Goal: Transaction & Acquisition: Download file/media

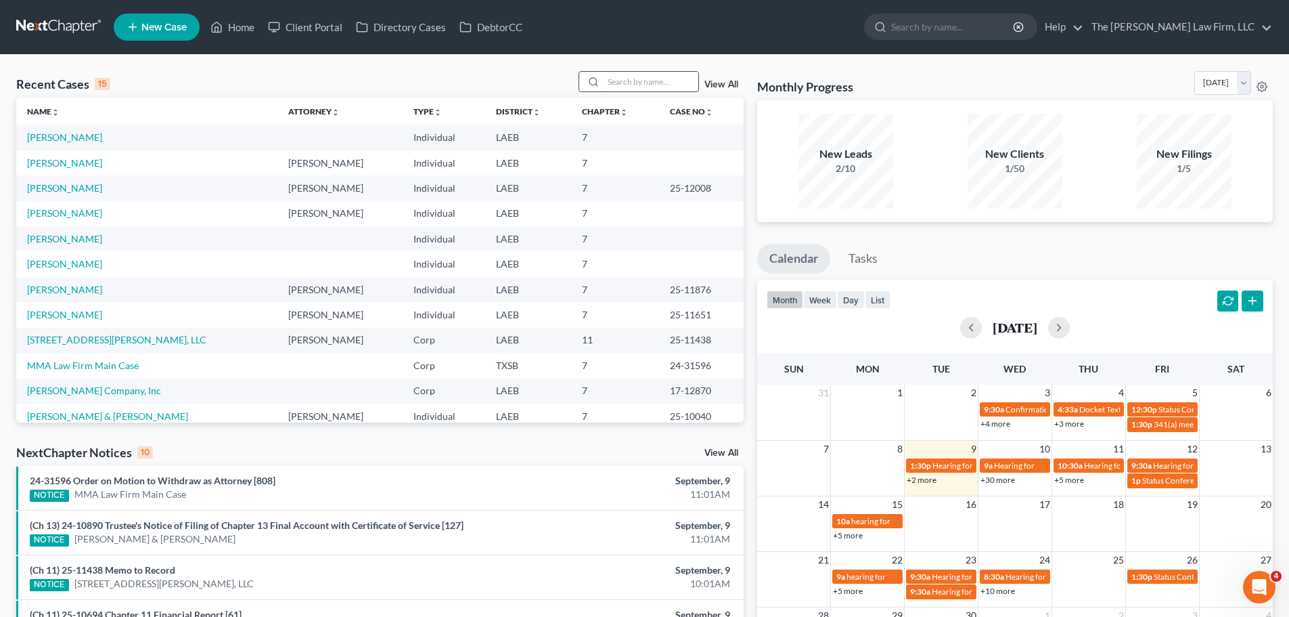
click at [656, 84] on input "search" at bounding box center [651, 82] width 95 height 20
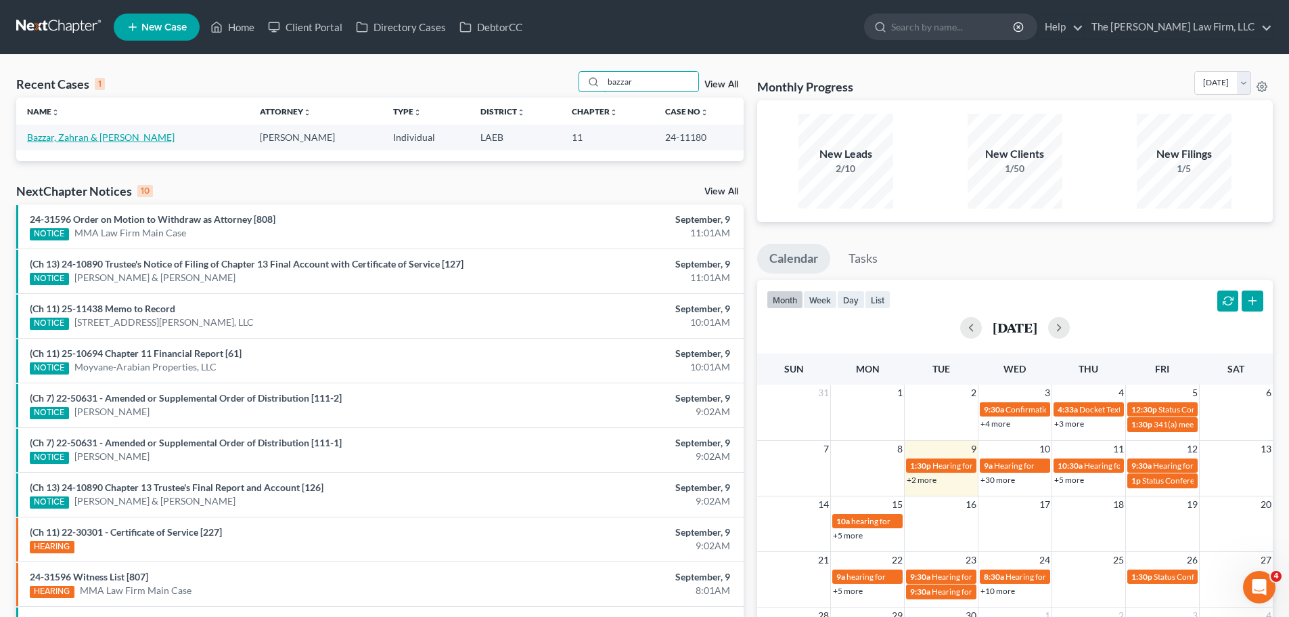
type input "bazzar"
click at [60, 139] on link "Bazzar, Zahran & [PERSON_NAME]" at bounding box center [101, 137] width 148 height 12
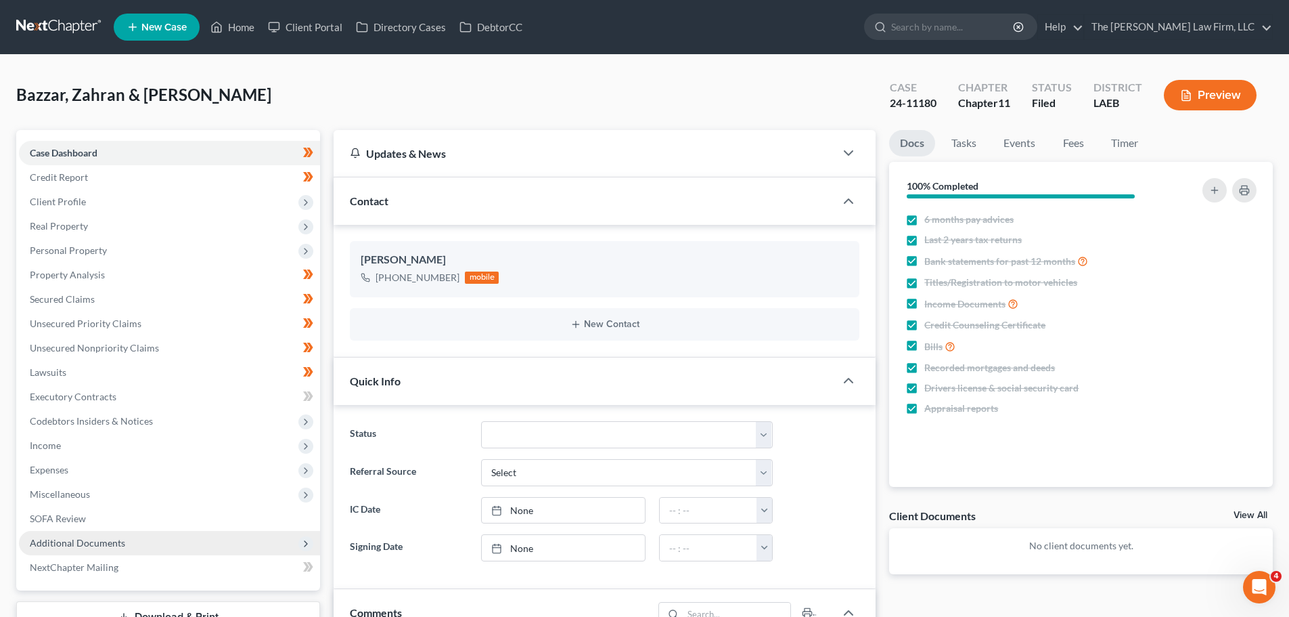
click at [85, 542] on span "Additional Documents" at bounding box center [77, 543] width 95 height 12
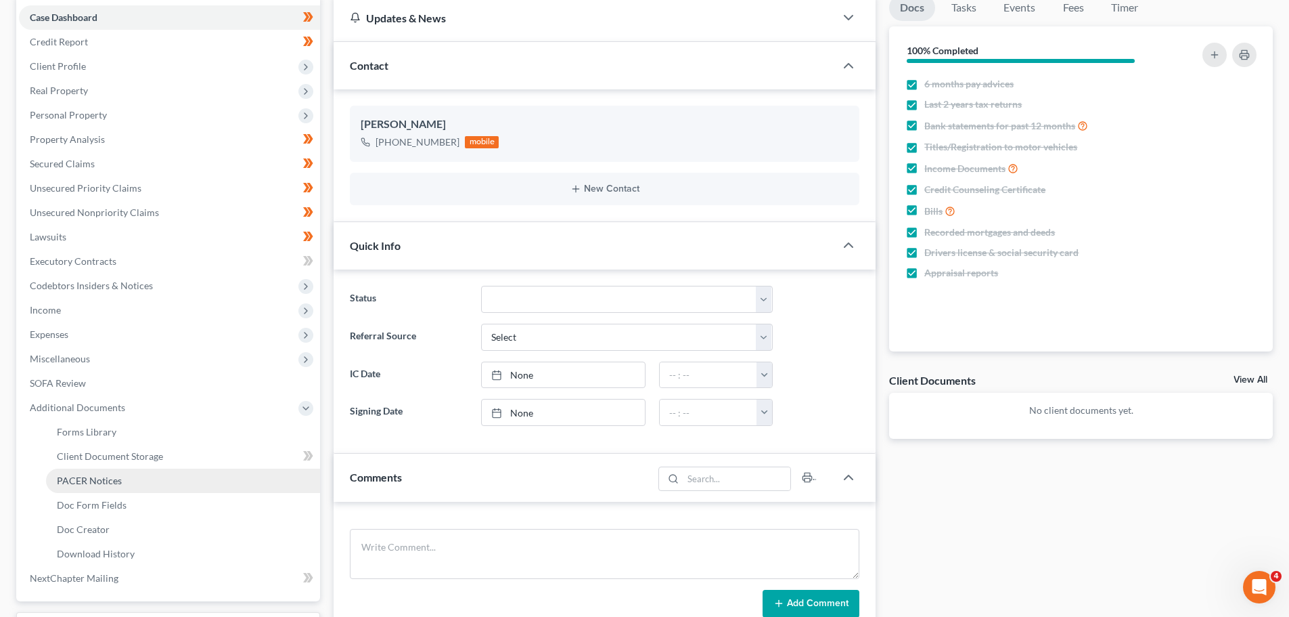
click at [95, 480] on span "PACER Notices" at bounding box center [89, 480] width 65 height 12
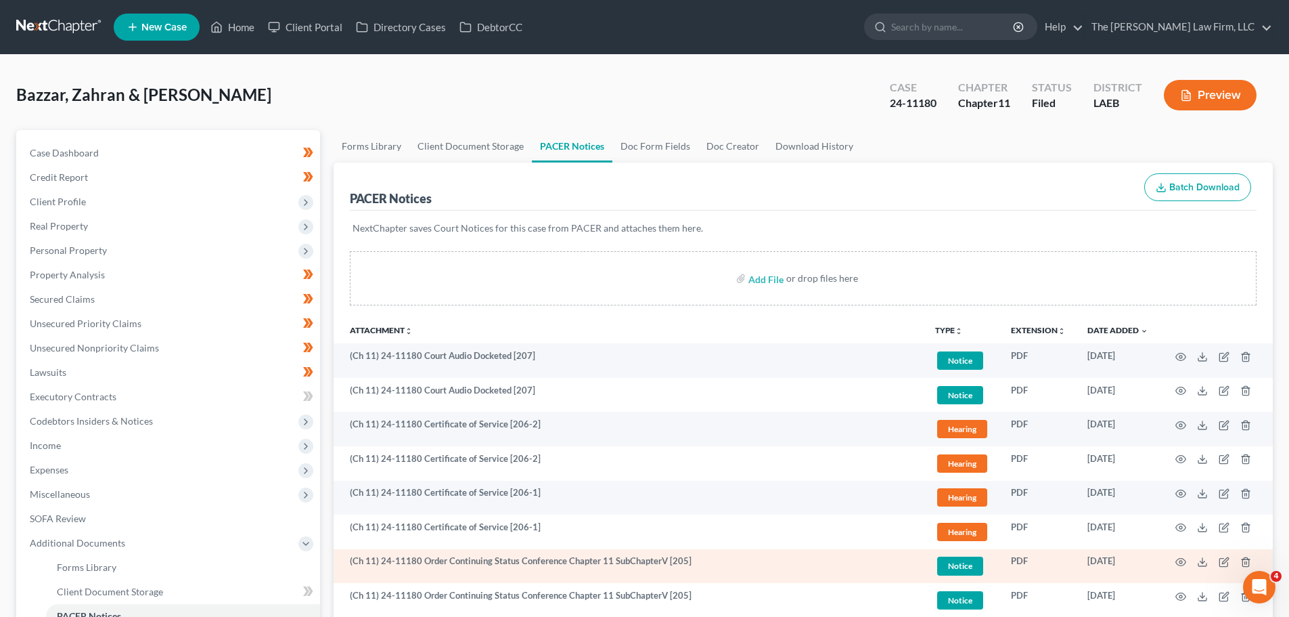
scroll to position [68, 0]
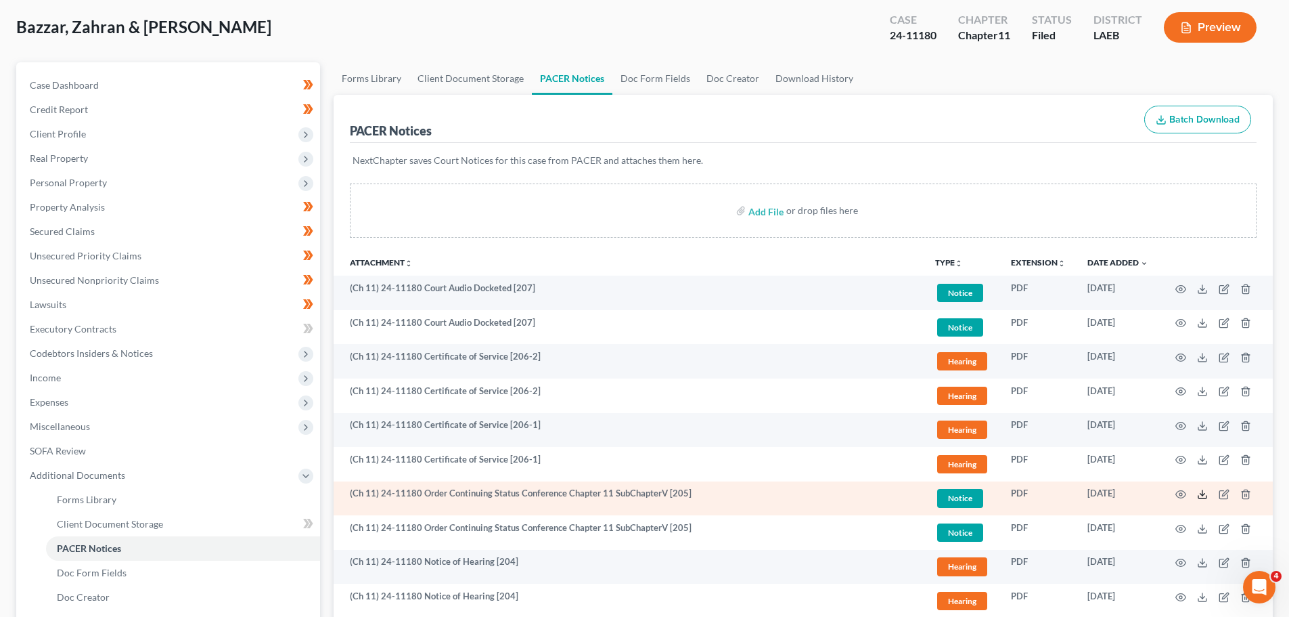
click at [1202, 497] on icon at bounding box center [1202, 494] width 11 height 11
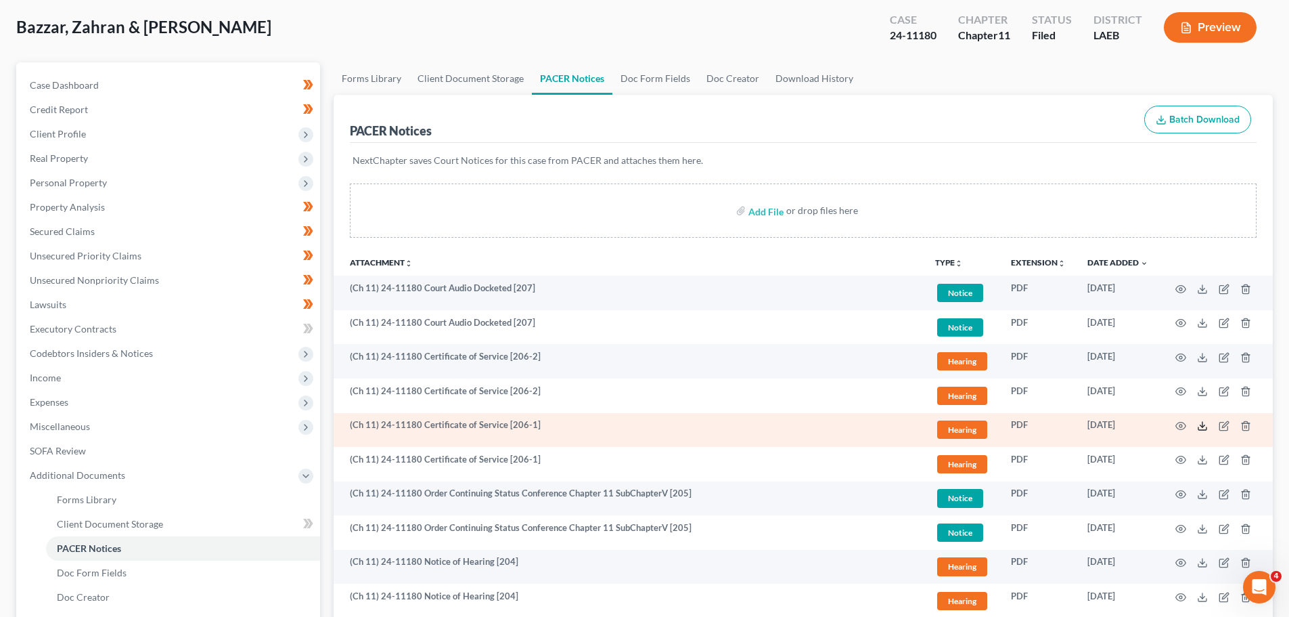
click at [1201, 426] on icon at bounding box center [1202, 425] width 11 height 11
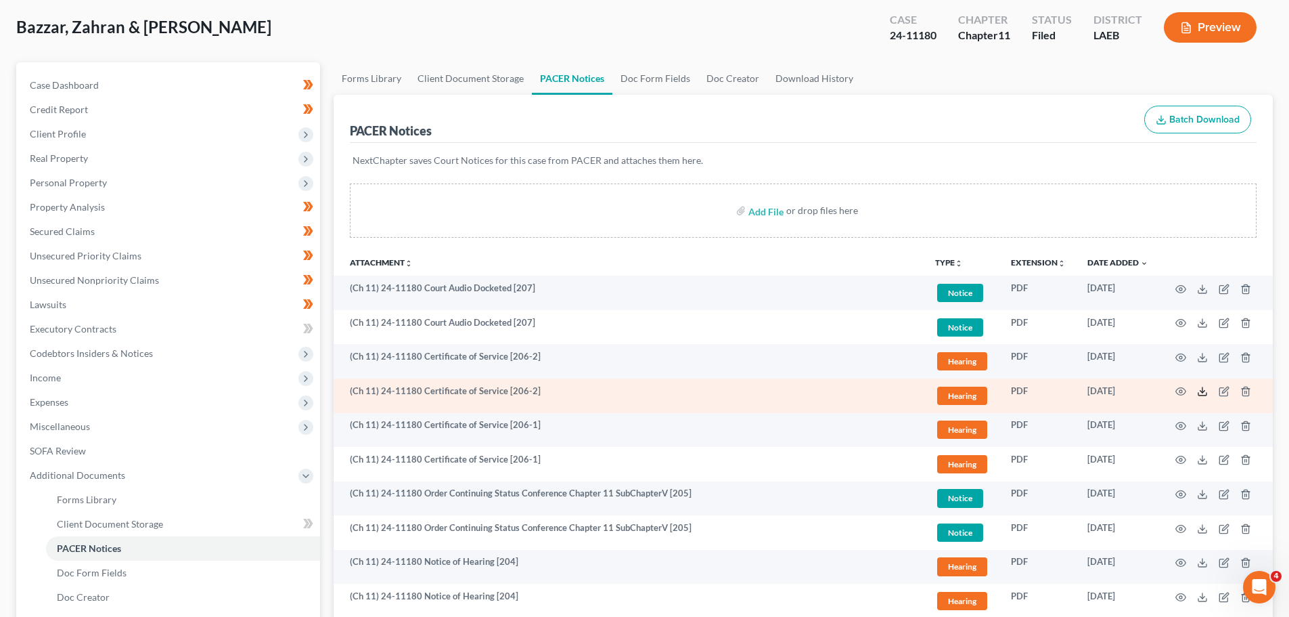
click at [1205, 391] on polyline at bounding box center [1203, 392] width 5 height 2
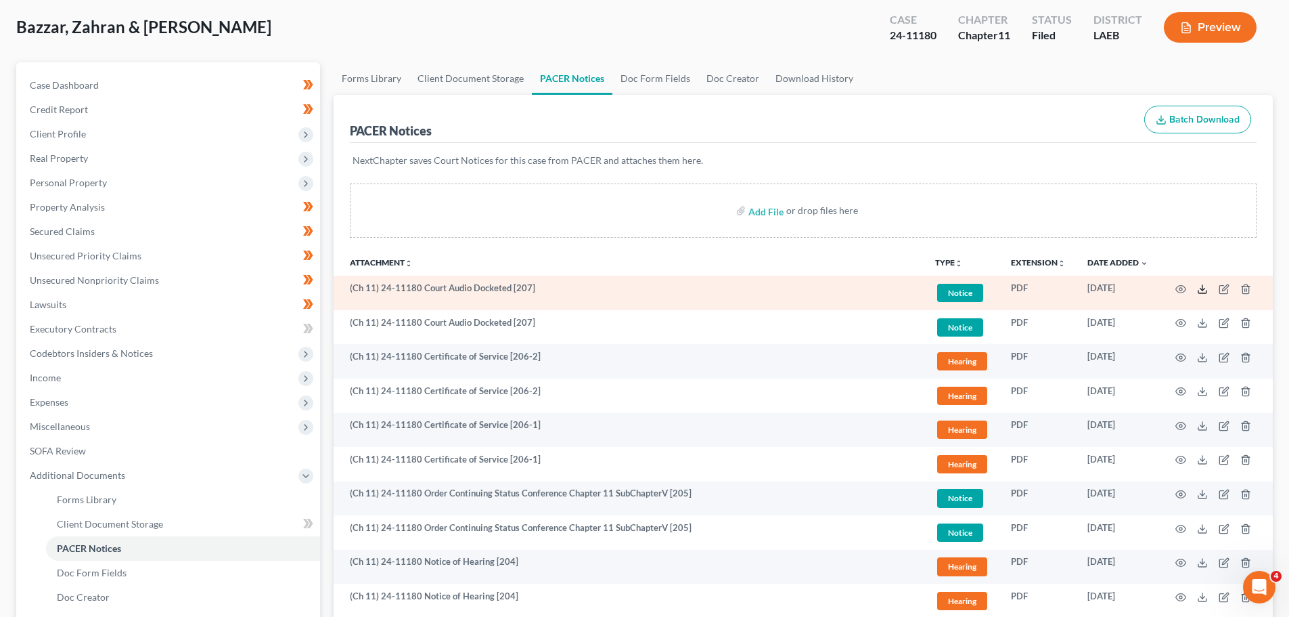
click at [1203, 290] on line at bounding box center [1203, 287] width 0 height 5
